Goal: Transaction & Acquisition: Purchase product/service

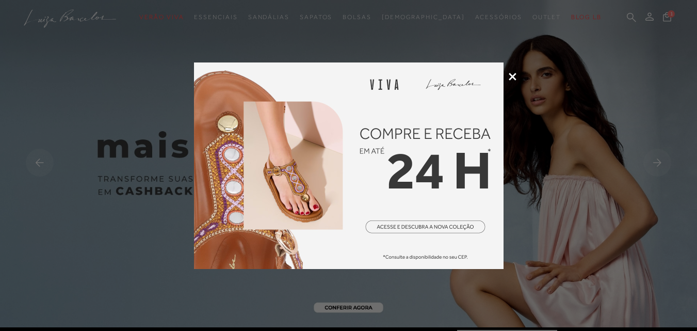
click at [514, 77] on icon at bounding box center [512, 77] width 8 height 8
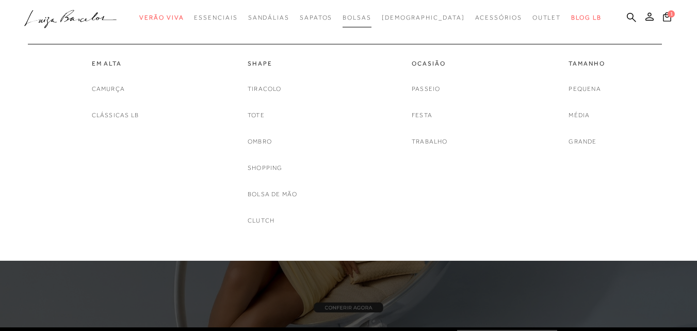
click at [371, 18] on span "Bolsas" at bounding box center [356, 17] width 29 height 7
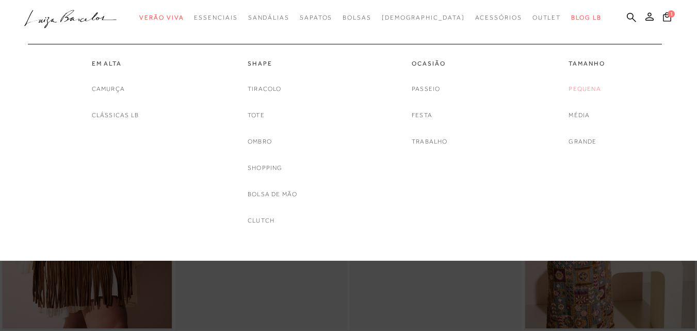
click at [581, 88] on link "Pequena" at bounding box center [584, 89] width 32 height 11
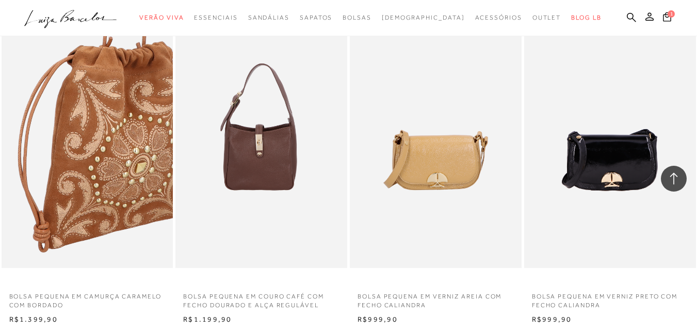
scroll to position [1960, 0]
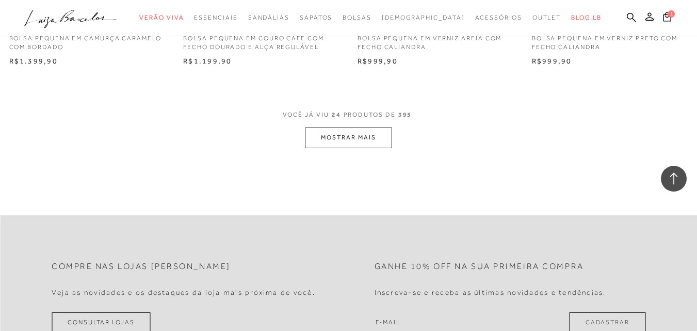
click at [320, 130] on button "MOSTRAR MAIS" at bounding box center [348, 137] width 87 height 20
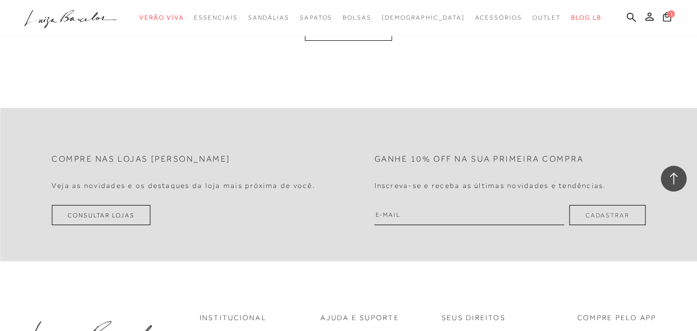
scroll to position [3971, 0]
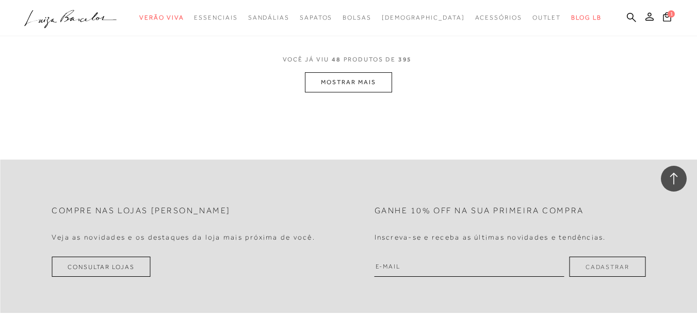
click at [364, 86] on button "MOSTRAR MAIS" at bounding box center [348, 82] width 87 height 20
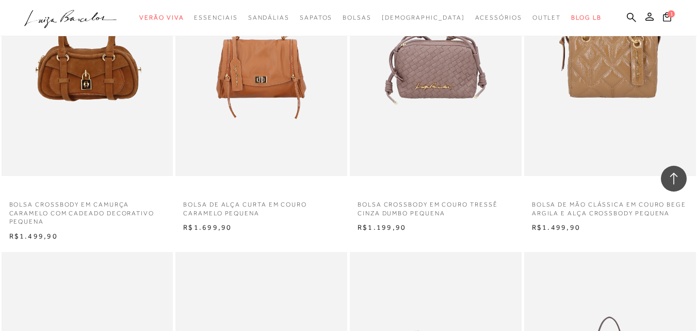
scroll to position [4229, 0]
